Goal: Find specific page/section: Find specific page/section

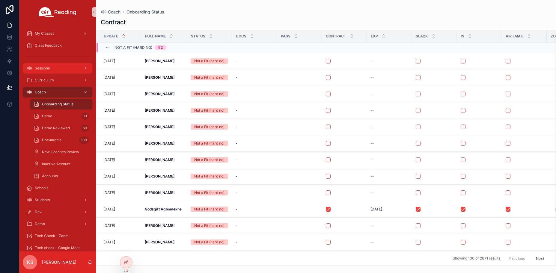
click at [55, 68] on div "Sessions" at bounding box center [57, 69] width 62 height 10
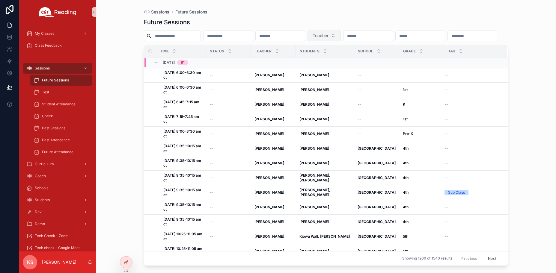
click at [329, 36] on span "Teacher" at bounding box center [321, 36] width 16 height 6
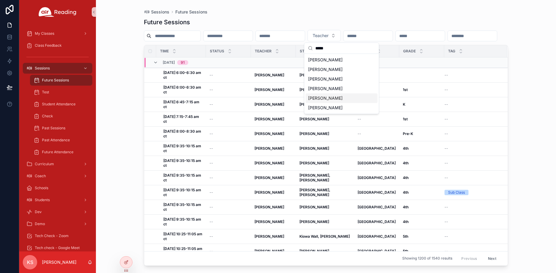
type input "*****"
click at [328, 99] on span "[PERSON_NAME]" at bounding box center [325, 98] width 34 height 6
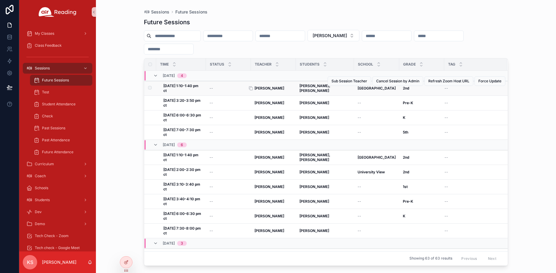
click at [268, 90] on strong "[PERSON_NAME]" at bounding box center [270, 88] width 30 height 4
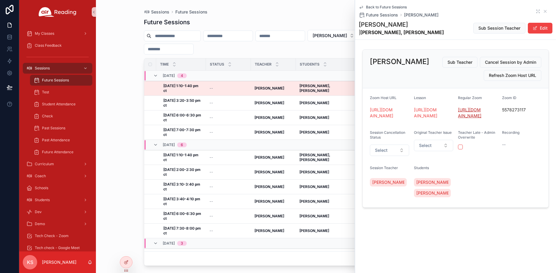
click at [466, 115] on link "[URL][DOMAIN_NAME]" at bounding box center [469, 112] width 23 height 11
